Goal: Information Seeking & Learning: Learn about a topic

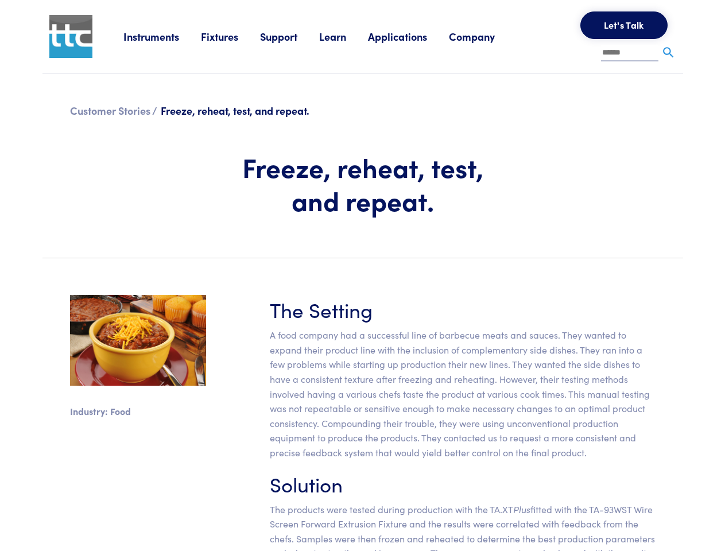
click at [362, 275] on section "Industry: Food The Setting A food company had a successful line of barbecue mea…" at bounding box center [363, 446] width 654 height 359
click at [162, 36] on link "Instruments" at bounding box center [161, 36] width 77 height 14
click at [232, 36] on link "Fixtures" at bounding box center [230, 36] width 59 height 14
click at [291, 36] on link "Support" at bounding box center [289, 36] width 59 height 14
click at [347, 36] on link "Learn" at bounding box center [343, 36] width 49 height 14
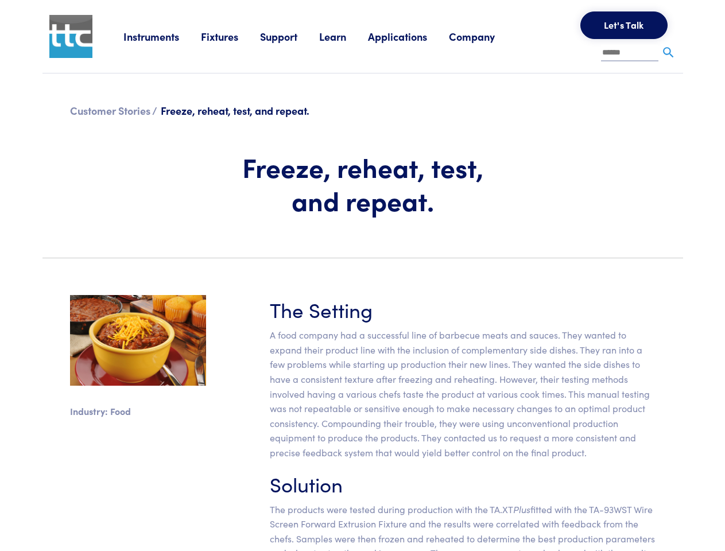
click at [413, 36] on link "Applications" at bounding box center [408, 36] width 81 height 14
click at [487, 36] on link "Company" at bounding box center [483, 36] width 68 height 14
click at [624, 25] on button "Let's Talk" at bounding box center [623, 25] width 87 height 28
